Goal: Transaction & Acquisition: Obtain resource

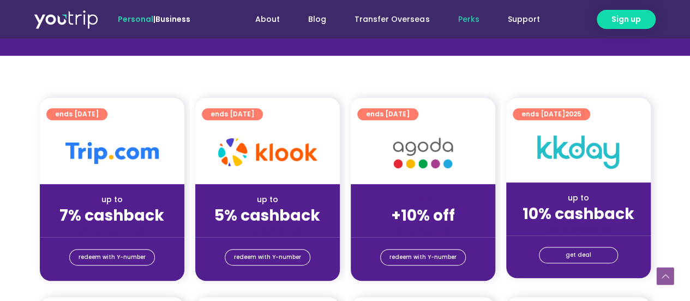
scroll to position [218, 0]
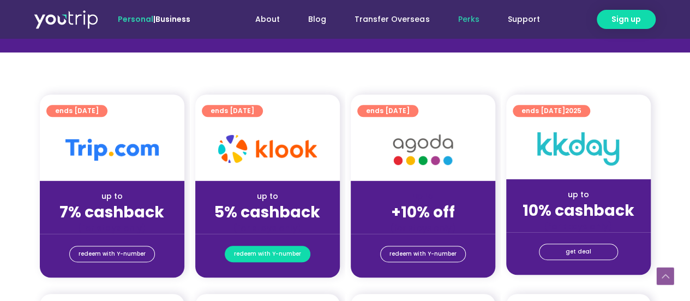
click at [263, 255] on span "redeem with Y-number" at bounding box center [267, 253] width 67 height 15
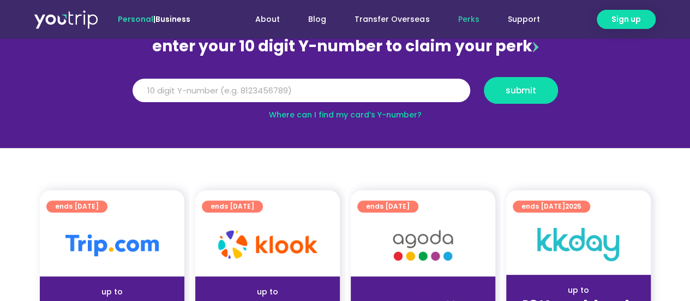
scroll to position [120, 0]
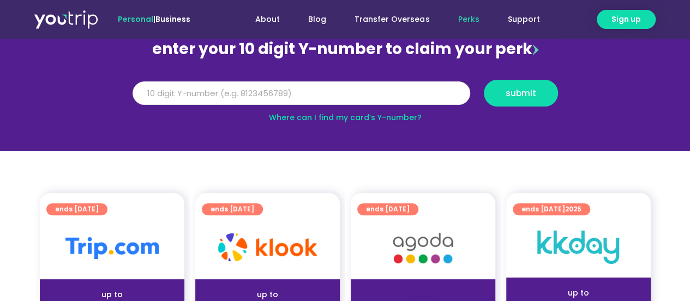
click at [307, 90] on input "Y Number" at bounding box center [302, 93] width 338 height 24
click at [315, 114] on link "Where can I find my card’s Y-number?" at bounding box center [345, 117] width 153 height 11
click at [308, 94] on input "Y Number" at bounding box center [302, 93] width 338 height 24
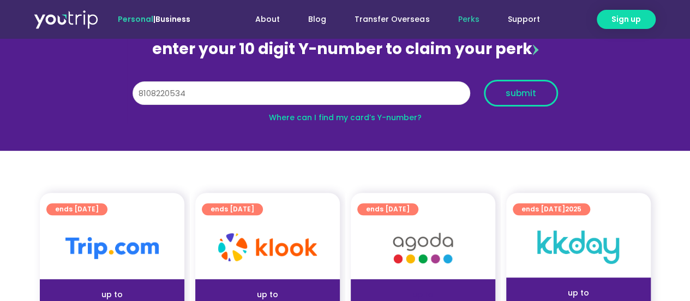
type input "8108220534"
click at [538, 84] on button "submit" at bounding box center [521, 93] width 74 height 27
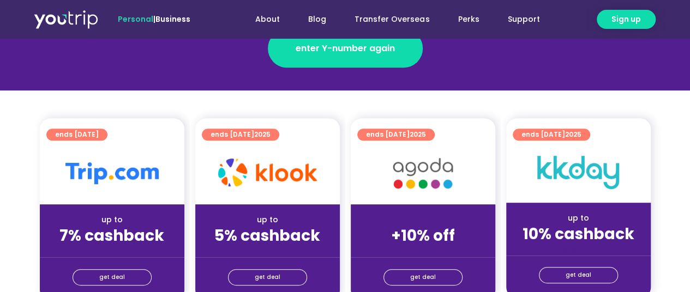
scroll to position [218, 0]
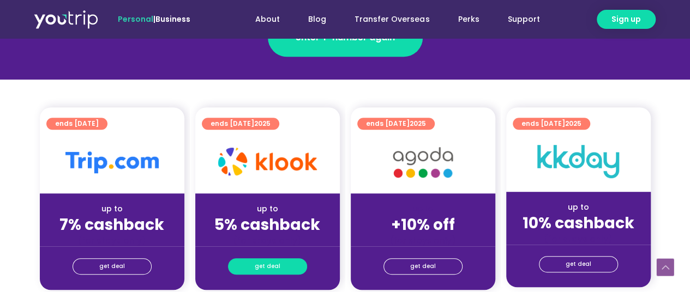
click at [257, 265] on span "get deal" at bounding box center [268, 266] width 26 height 15
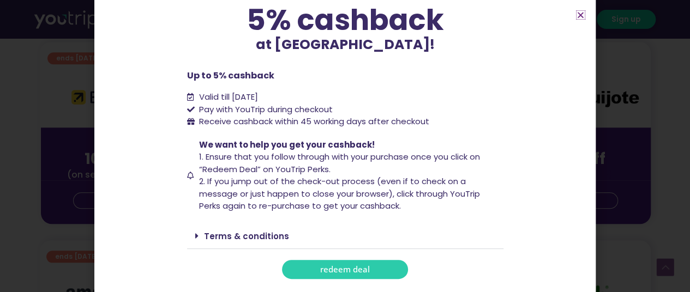
scroll to position [491, 0]
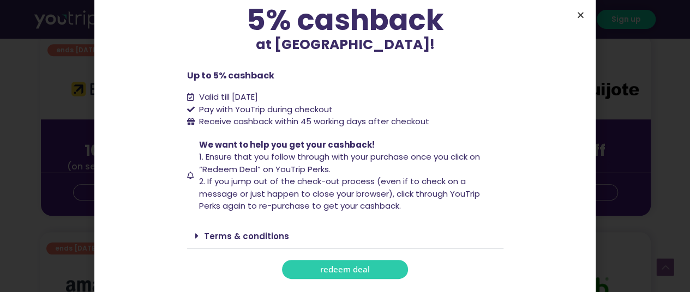
click at [578, 14] on icon "Close" at bounding box center [581, 15] width 8 height 8
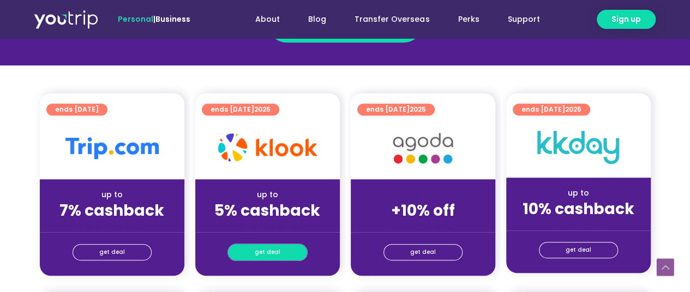
scroll to position [259, 0]
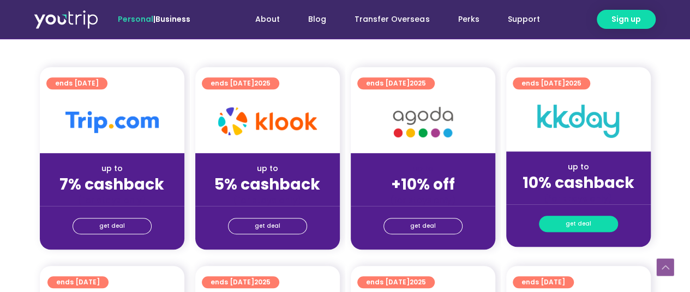
click at [564, 226] on link "get deal" at bounding box center [578, 224] width 79 height 16
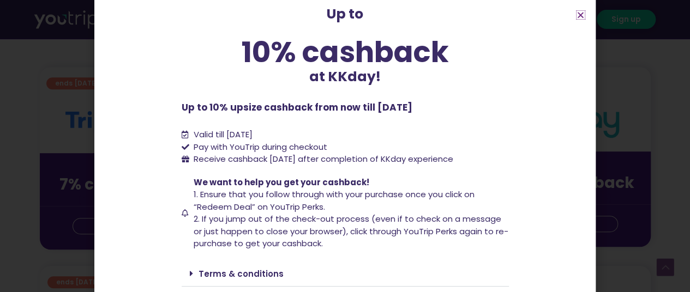
scroll to position [104, 0]
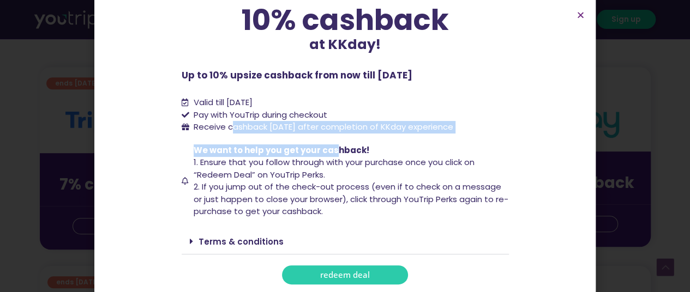
drag, startPoint x: 229, startPoint y: 128, endPoint x: 329, endPoint y: 141, distance: 100.3
click at [329, 141] on div "Up to 10% cashback at KKday! Up to 10% cashback at KKday! Up to 10% upsize cash…" at bounding box center [345, 98] width 327 height 373
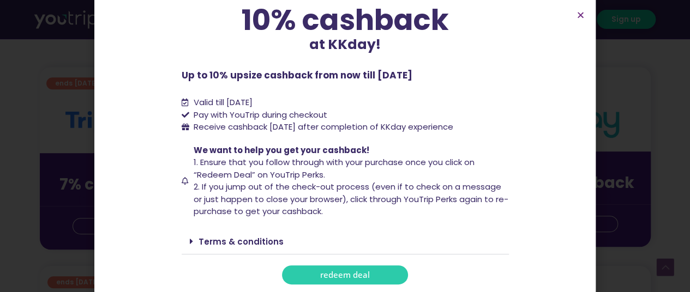
click at [234, 178] on span "1. Ensure that you follow through with your purchase once you click on “Redeem …" at bounding box center [334, 169] width 281 height 24
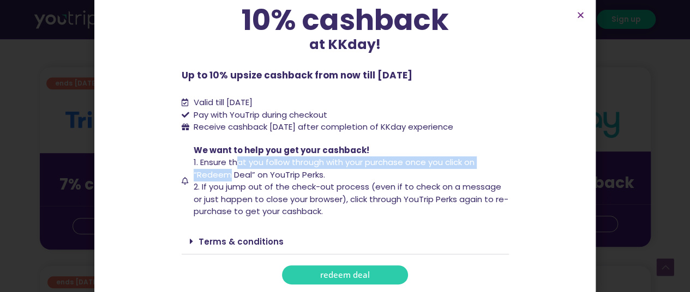
drag, startPoint x: 232, startPoint y: 160, endPoint x: 227, endPoint y: 177, distance: 17.8
click at [226, 176] on span "1. Ensure that you follow through with your purchase once you click on “Redeem …" at bounding box center [334, 169] width 281 height 24
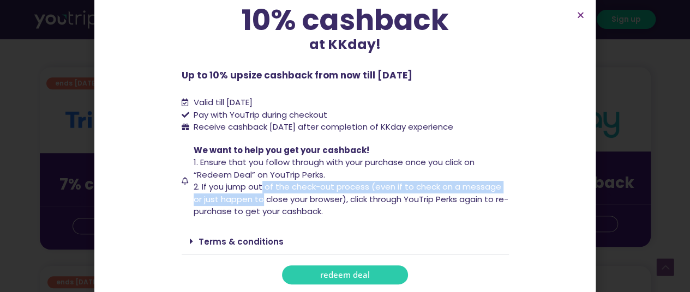
drag, startPoint x: 271, startPoint y: 186, endPoint x: 258, endPoint y: 201, distance: 20.5
click at [258, 201] on span "2. If you jump out of the check-out process (even if to check on a message or j…" at bounding box center [351, 199] width 315 height 36
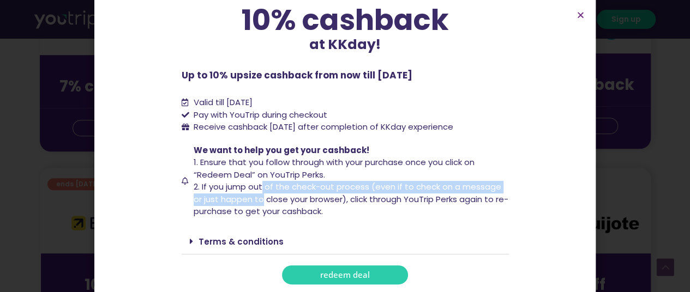
scroll to position [368, 0]
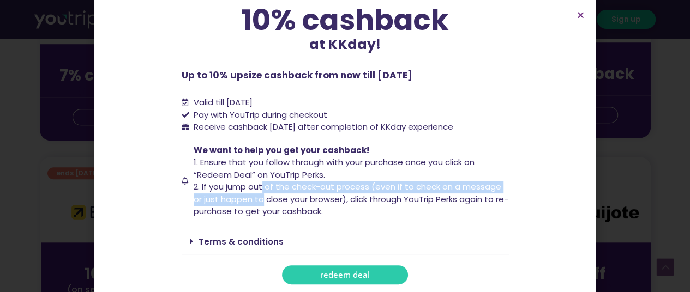
click at [327, 278] on span "redeem deal" at bounding box center [345, 275] width 50 height 8
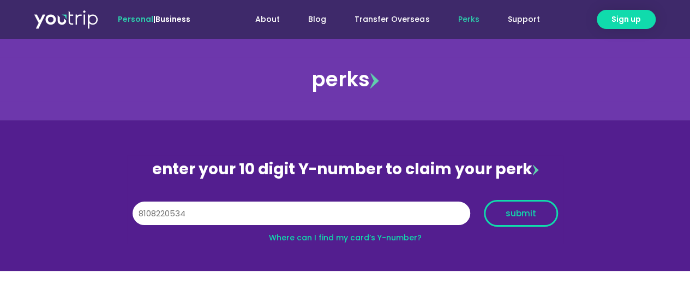
type input "8108220534"
click at [504, 210] on span "submit" at bounding box center [521, 213] width 56 height 8
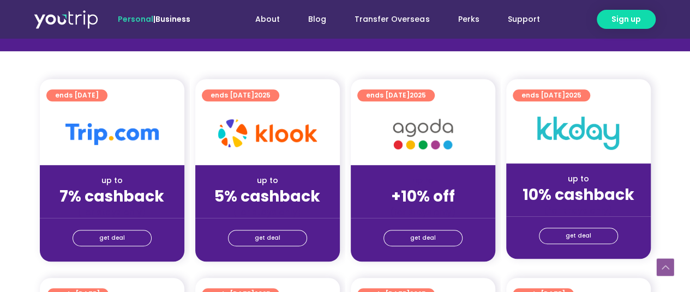
scroll to position [273, 0]
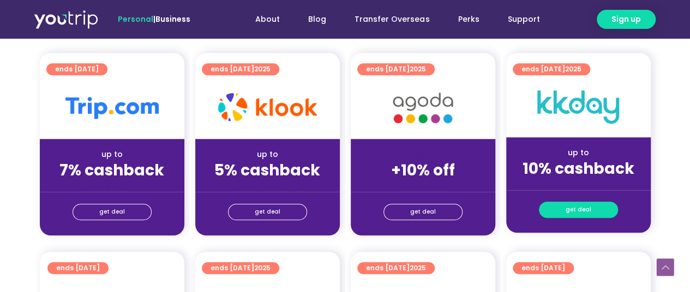
click at [575, 216] on span "get deal" at bounding box center [579, 209] width 26 height 15
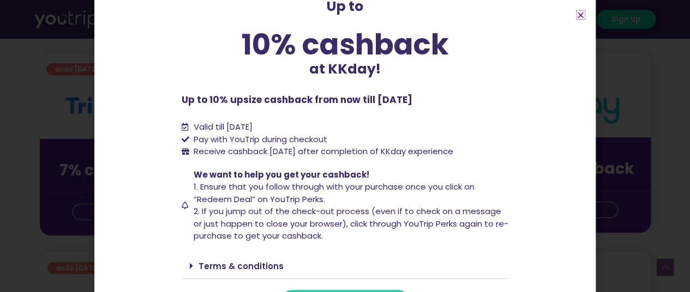
scroll to position [104, 0]
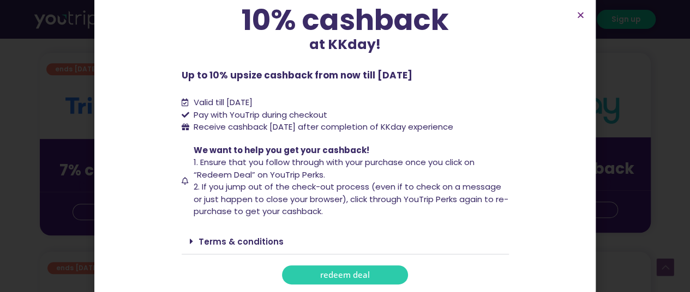
click at [357, 272] on span "redeem deal" at bounding box center [345, 275] width 50 height 8
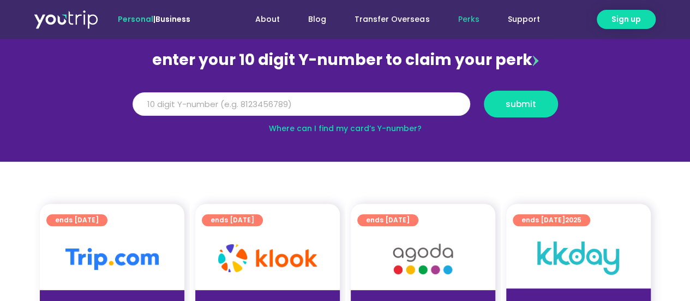
click at [328, 110] on input "Y Number" at bounding box center [302, 104] width 338 height 24
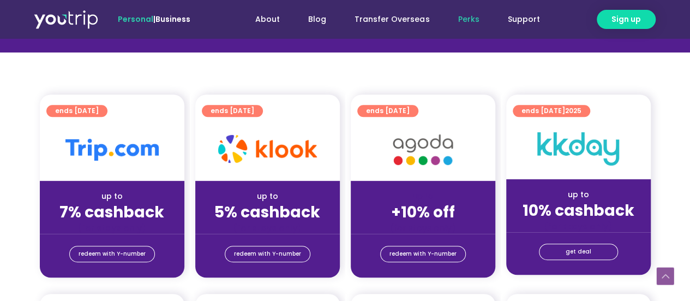
scroll to position [109, 0]
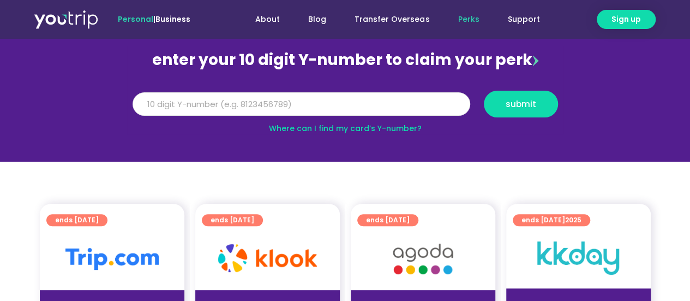
click at [326, 107] on input "Y Number" at bounding box center [302, 104] width 338 height 24
click at [354, 106] on input "Y Number" at bounding box center [302, 104] width 338 height 24
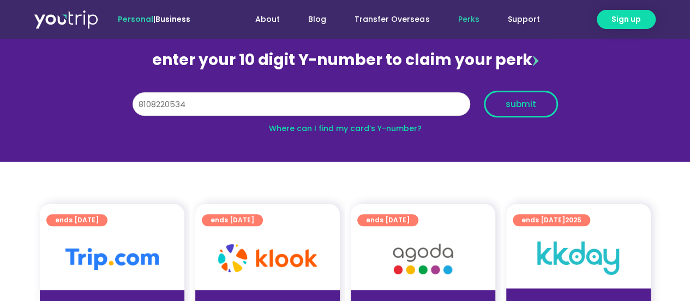
type input "8108220534"
click at [523, 103] on span "submit" at bounding box center [521, 104] width 31 height 8
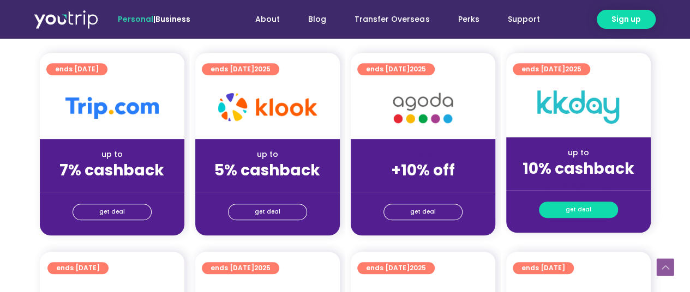
click at [580, 207] on span "get deal" at bounding box center [579, 209] width 26 height 15
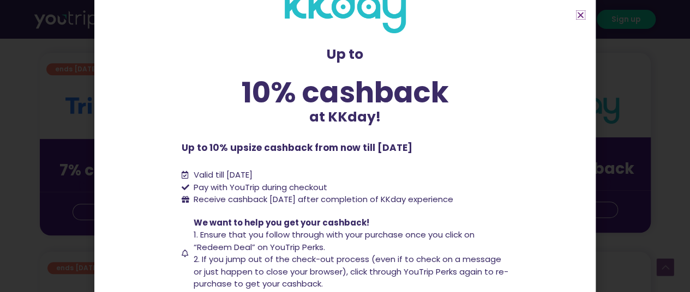
scroll to position [55, 0]
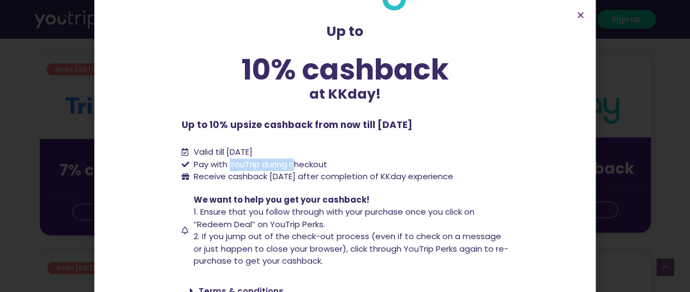
drag, startPoint x: 225, startPoint y: 165, endPoint x: 293, endPoint y: 168, distance: 67.7
click at [293, 168] on span "Pay with YouTrip during checkout" at bounding box center [259, 165] width 136 height 13
click at [220, 174] on span "Receive cashback [DATE] after completion of KKday experience" at bounding box center [324, 176] width 260 height 11
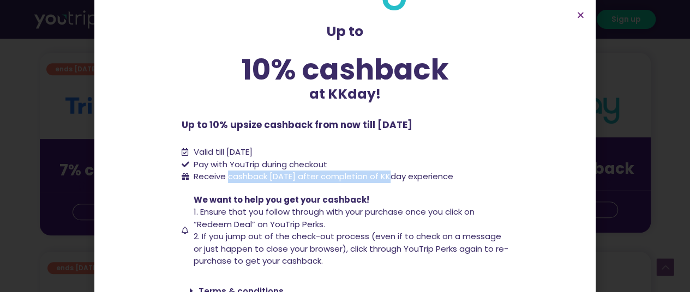
drag, startPoint x: 256, startPoint y: 177, endPoint x: 450, endPoint y: 186, distance: 193.9
click at [389, 182] on span "Receive cashback [DATE] after completion of KKday experience" at bounding box center [324, 176] width 260 height 11
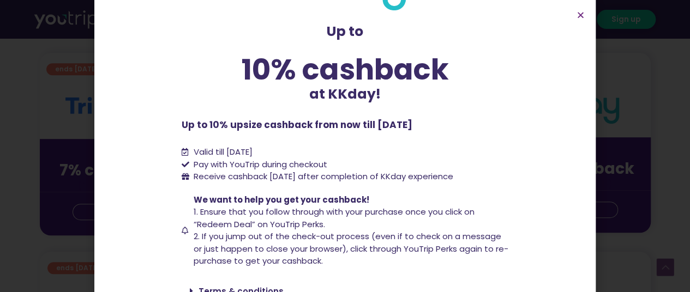
click at [450, 186] on div "Up to 10% cashback at KKday! Up to 10% cashback at KKday! Up to 10% upsize cash…" at bounding box center [345, 148] width 327 height 373
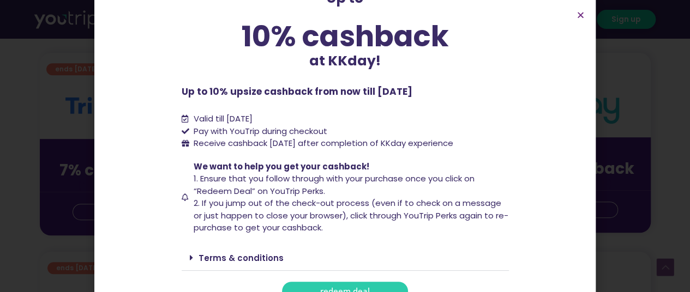
scroll to position [104, 0]
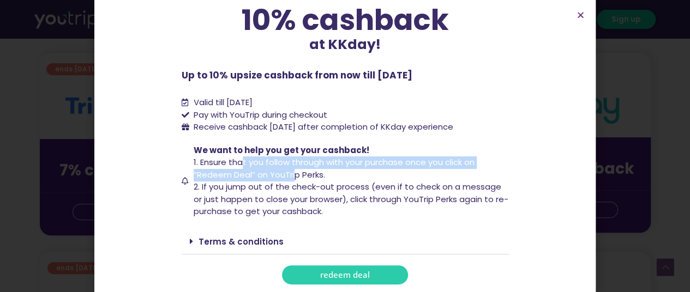
drag, startPoint x: 241, startPoint y: 162, endPoint x: 292, endPoint y: 170, distance: 51.9
click at [292, 170] on span "1. Ensure that you follow through with your purchase once you click on “Redeem …" at bounding box center [334, 169] width 281 height 24
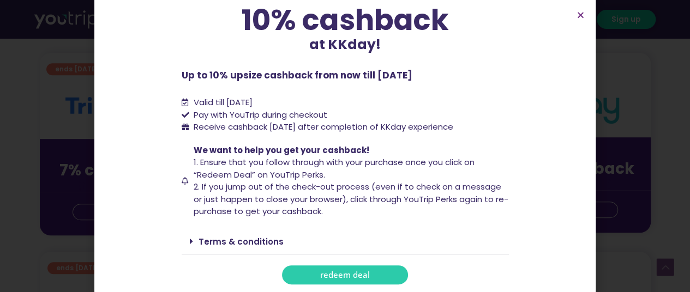
click at [322, 186] on span "2. If you jump out of the check-out process (even if to check on a message or j…" at bounding box center [351, 199] width 315 height 36
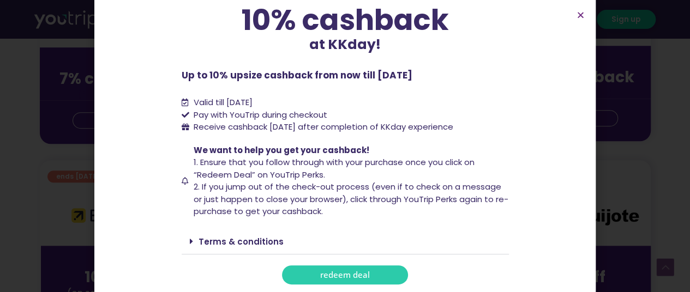
scroll to position [382, 0]
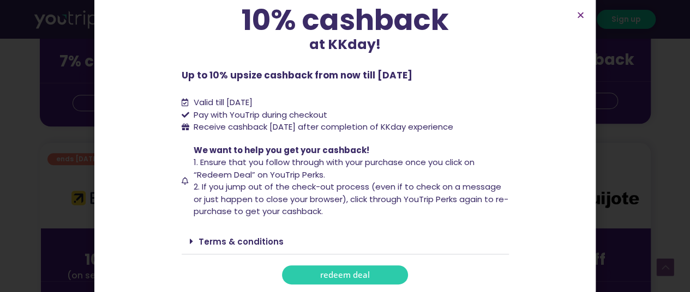
click at [243, 241] on link "Terms & conditions" at bounding box center [241, 241] width 85 height 11
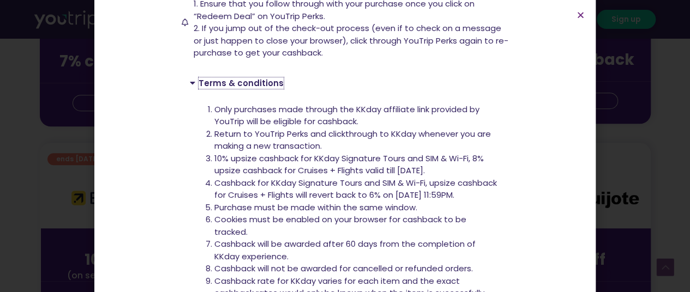
scroll to position [268, 0]
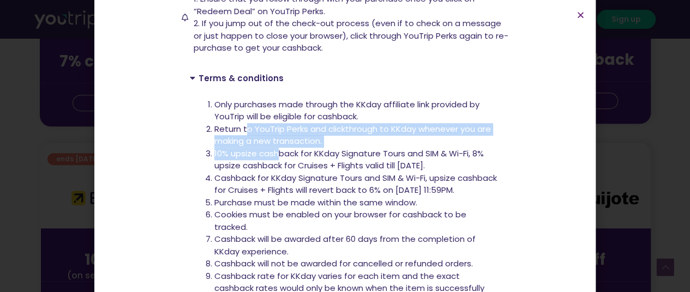
drag, startPoint x: 243, startPoint y: 132, endPoint x: 272, endPoint y: 148, distance: 33.7
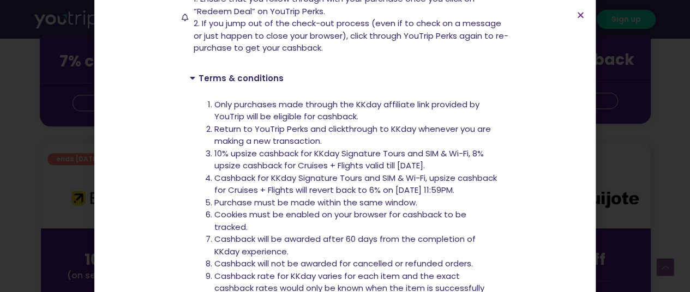
click at [294, 154] on span "10% upsize cashback for KKday Signature Tours and SIM & Wi-Fi, 8% upsize cashba…" at bounding box center [349, 160] width 270 height 24
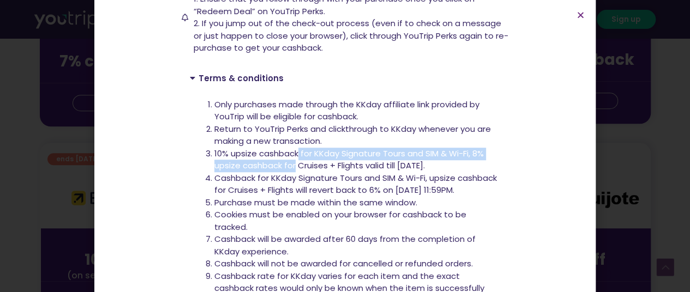
drag, startPoint x: 294, startPoint y: 153, endPoint x: 290, endPoint y: 168, distance: 15.1
click at [290, 168] on span "10% upsize cashback for KKday Signature Tours and SIM & Wi-Fi, 8% upsize cashba…" at bounding box center [349, 160] width 270 height 24
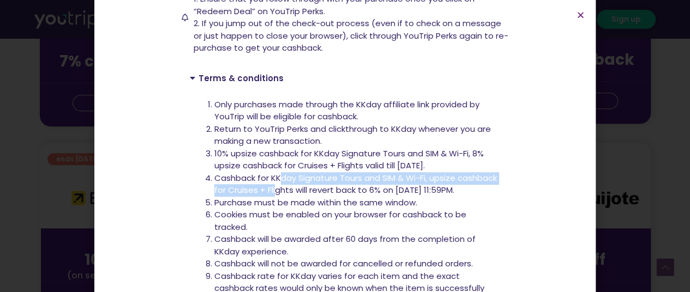
drag, startPoint x: 276, startPoint y: 180, endPoint x: 269, endPoint y: 195, distance: 16.8
click at [270, 195] on span "Cashback for KKday Signature Tours and SIM & Wi-Fi, upsize cashback for Cruises…" at bounding box center [355, 184] width 283 height 24
